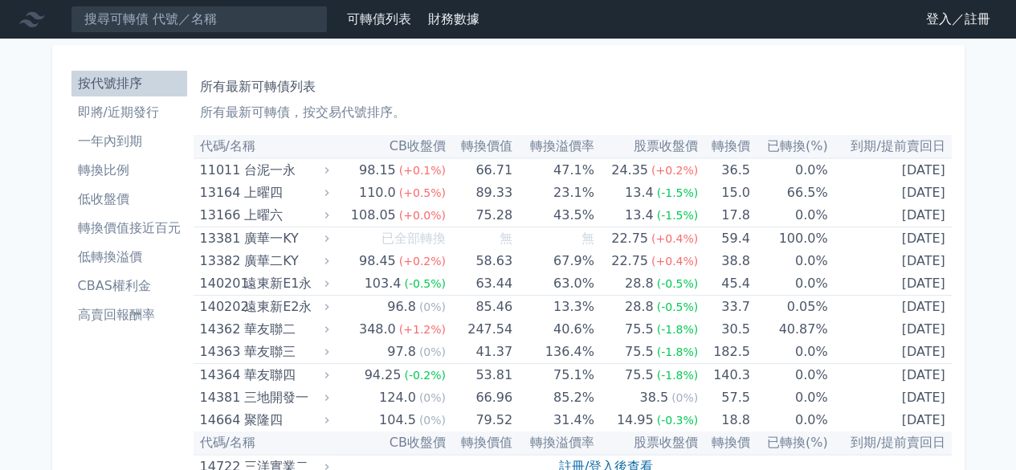
click at [935, 15] on link "登入／註冊" at bounding box center [958, 19] width 90 height 26
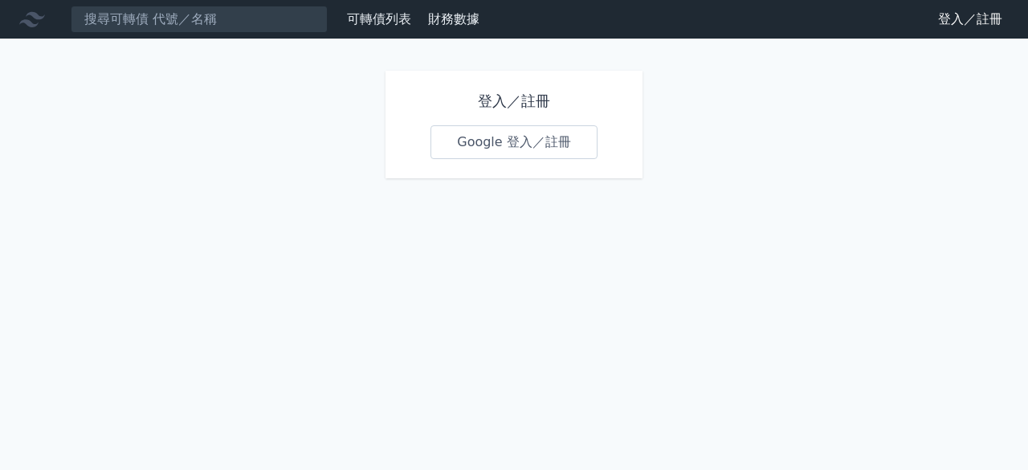
click at [488, 137] on link "Google 登入／註冊" at bounding box center [513, 142] width 167 height 34
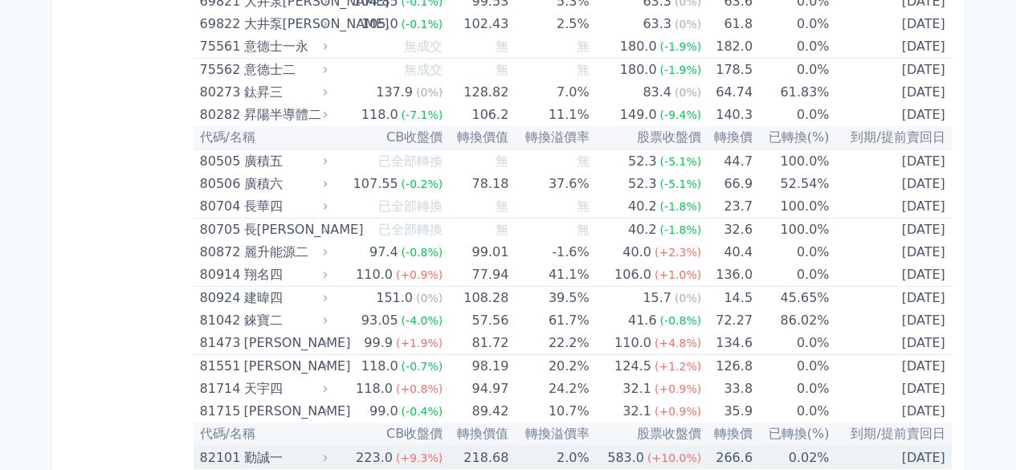
scroll to position [8580, 0]
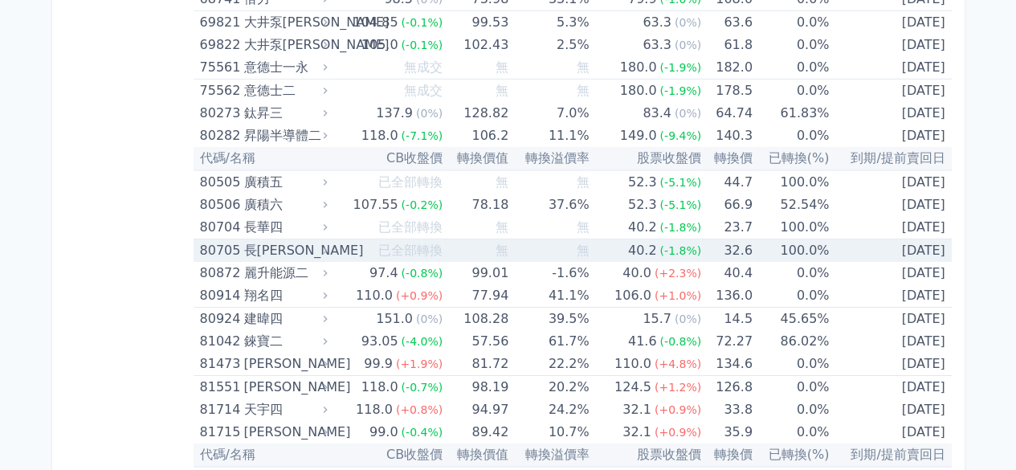
click at [218, 239] on div "80705" at bounding box center [220, 250] width 40 height 22
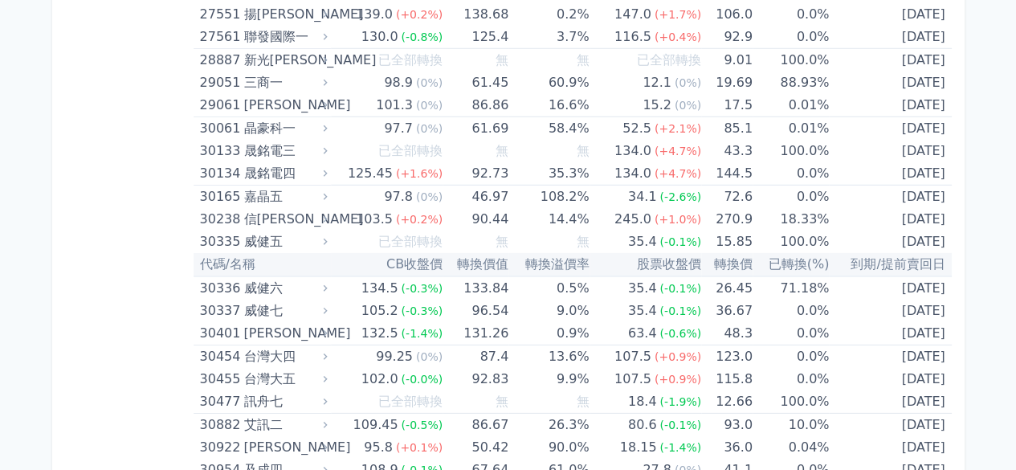
scroll to position [3912, 0]
